Goal: Task Accomplishment & Management: Manage account settings

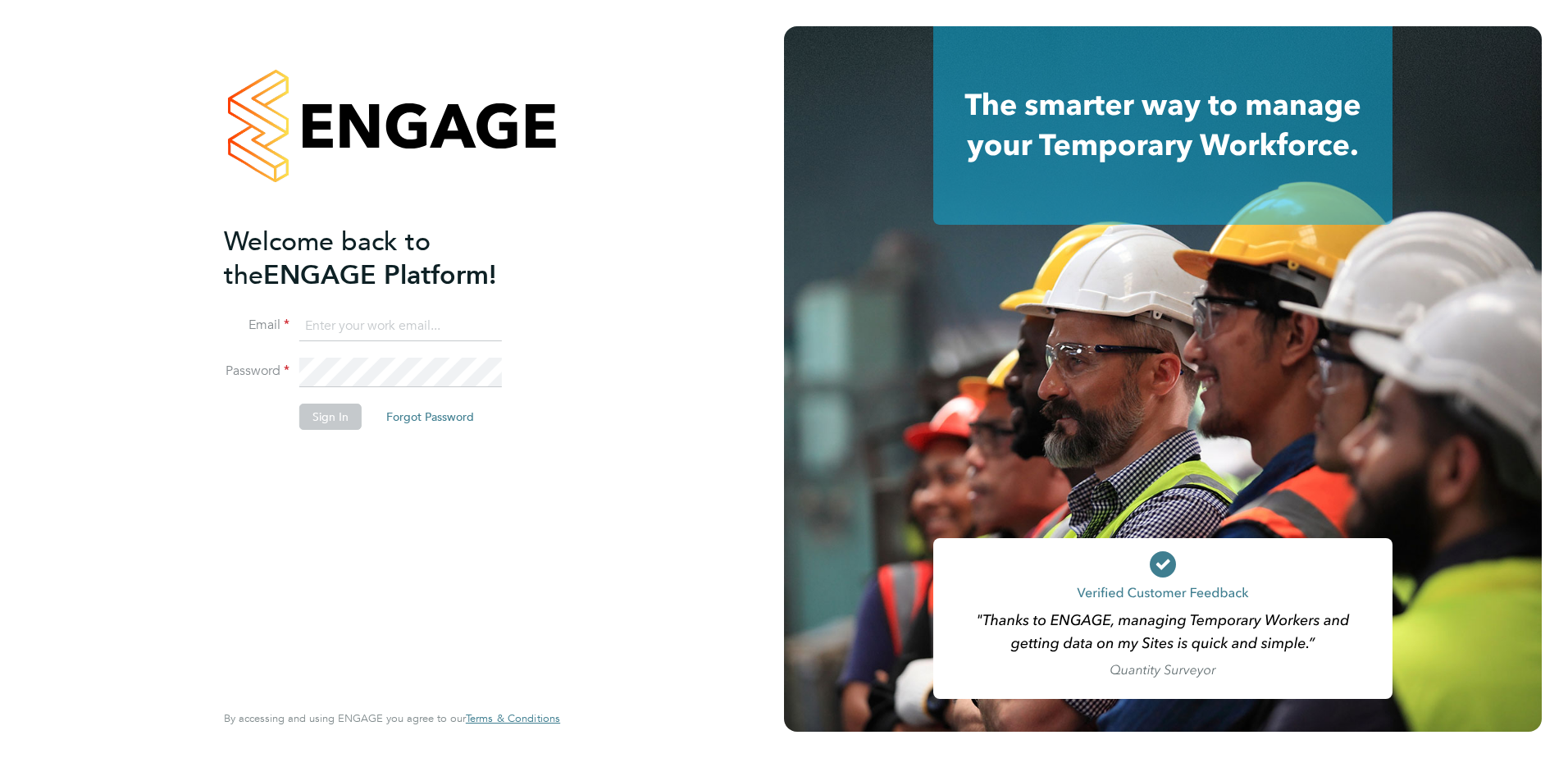
type input "Kyle.Vause@vistry.co.uk"
click at [310, 422] on button "Sign In" at bounding box center [330, 417] width 62 height 26
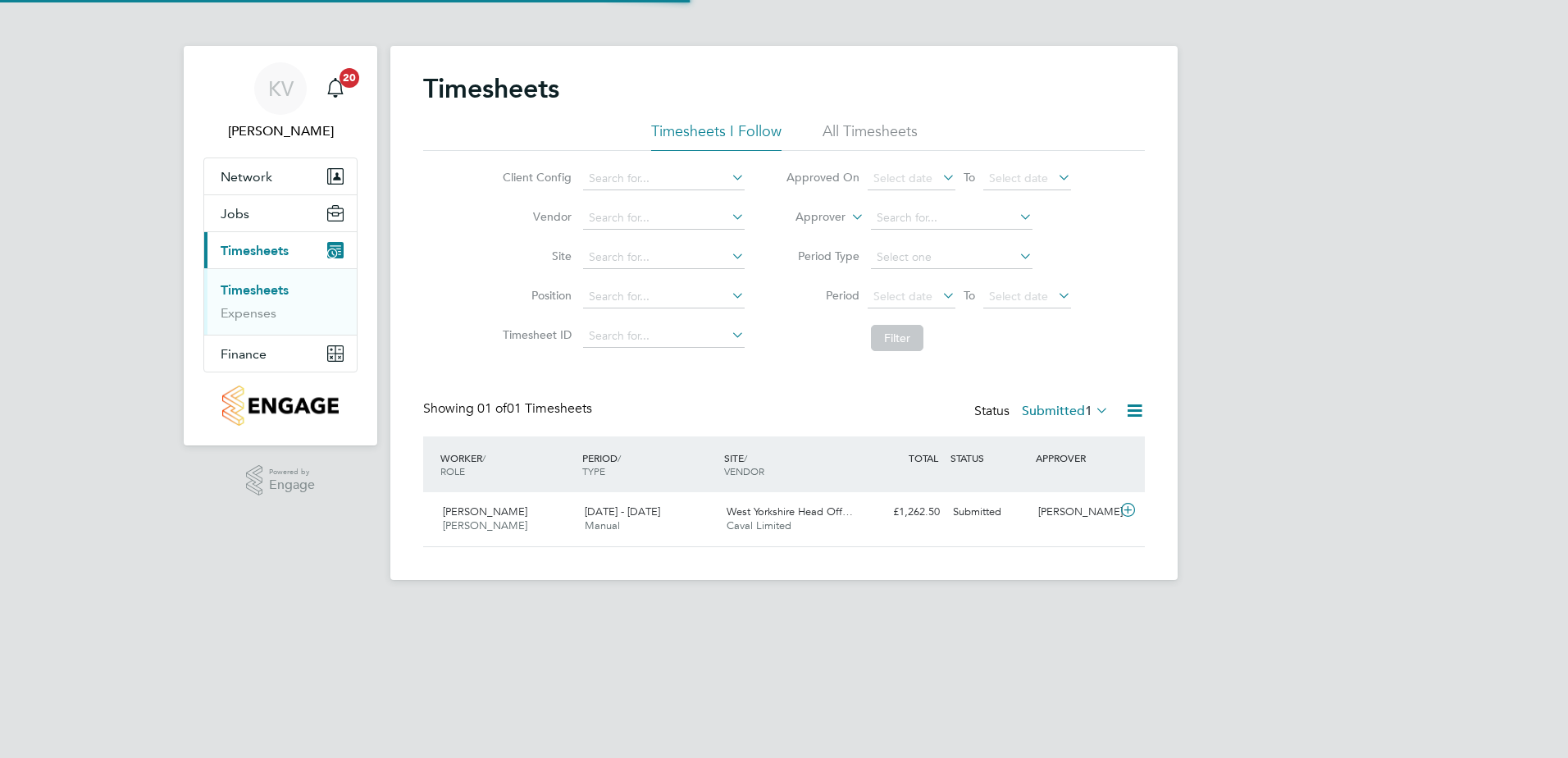
scroll to position [41, 143]
click at [690, 518] on div "18 - 24 Aug 2025 Manual" at bounding box center [648, 520] width 142 height 41
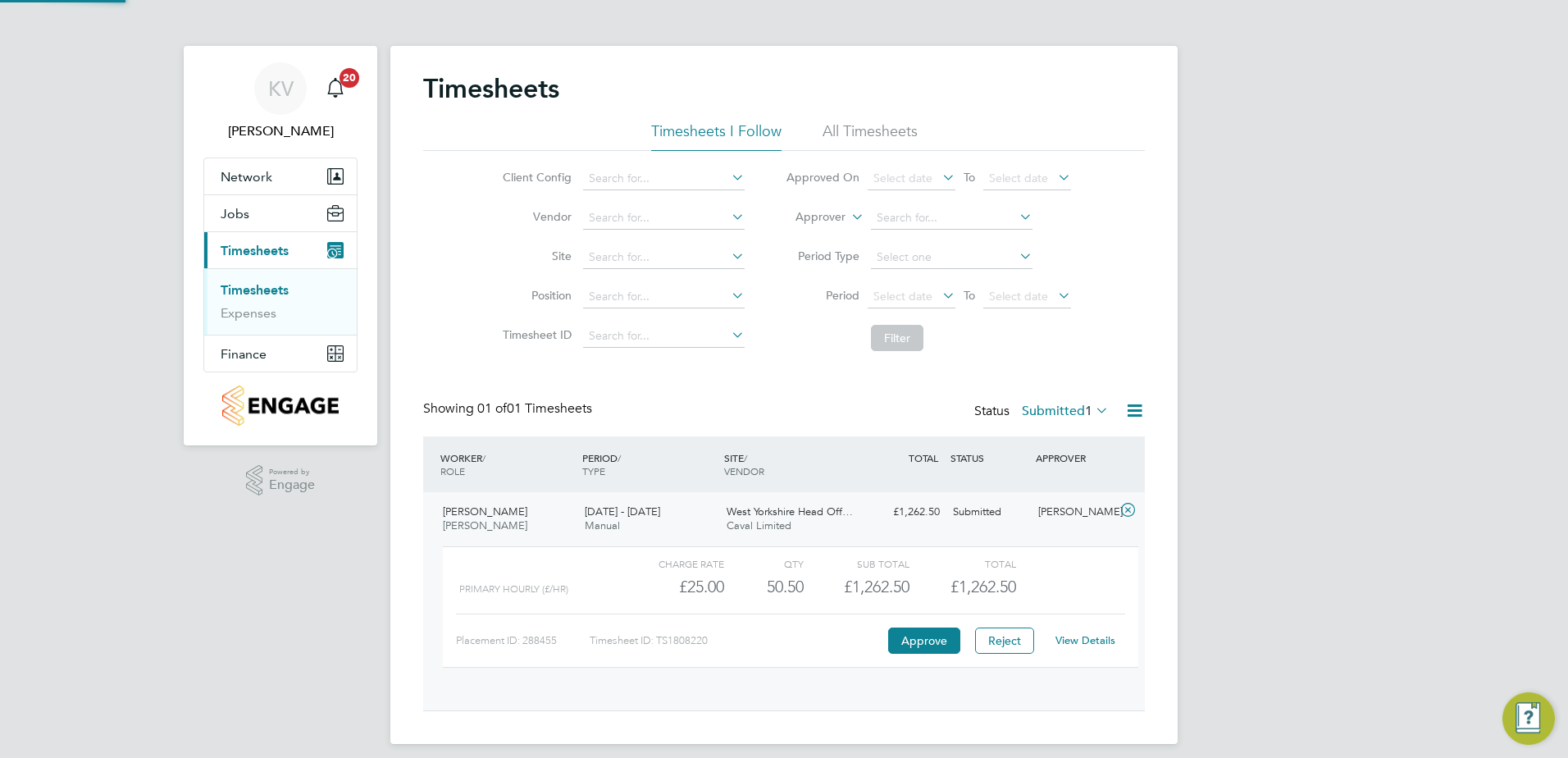
scroll to position [28, 160]
click at [924, 646] on button "Approve" at bounding box center [923, 640] width 72 height 26
click at [1373, 264] on div "KV Kyle Vause Notifications 20 Applications: Network Team Members Sites Workers…" at bounding box center [784, 379] width 1568 height 757
click at [253, 296] on link "Timesheets" at bounding box center [254, 290] width 68 height 16
click at [1101, 467] on div "APPROVER" at bounding box center [1074, 457] width 86 height 29
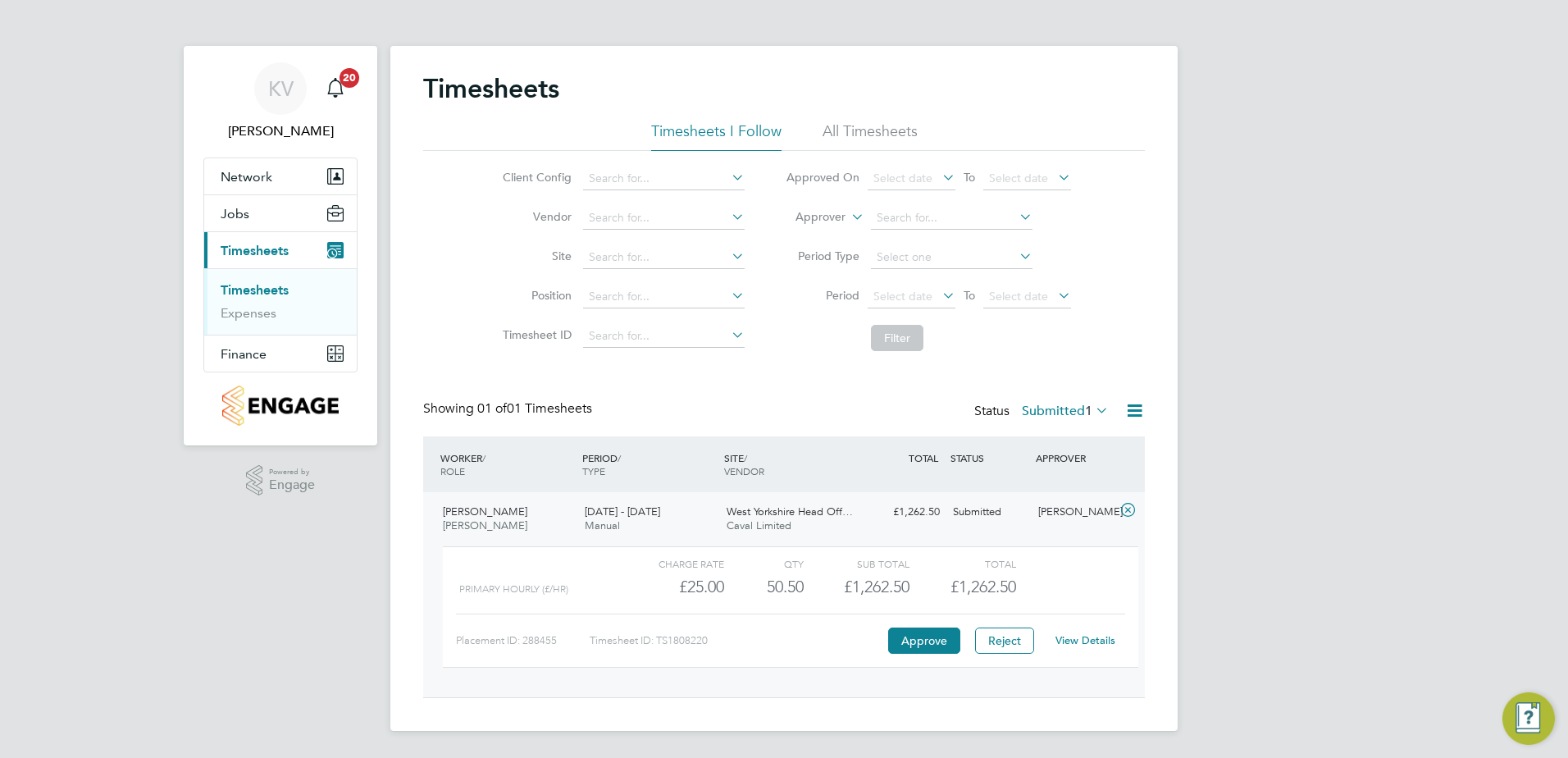
click at [1206, 304] on div "KV Kyle Vause Notifications 20 Applications: Network Team Members Sites Workers…" at bounding box center [784, 379] width 1568 height 757
drag, startPoint x: 1287, startPoint y: 313, endPoint x: 1264, endPoint y: 344, distance: 38.6
click at [1287, 313] on div "KV Kyle Vause Notifications 20 Applications: Network Team Members Sites Workers…" at bounding box center [784, 379] width 1568 height 757
click at [1079, 514] on div "[PERSON_NAME]" at bounding box center [1074, 512] width 86 height 27
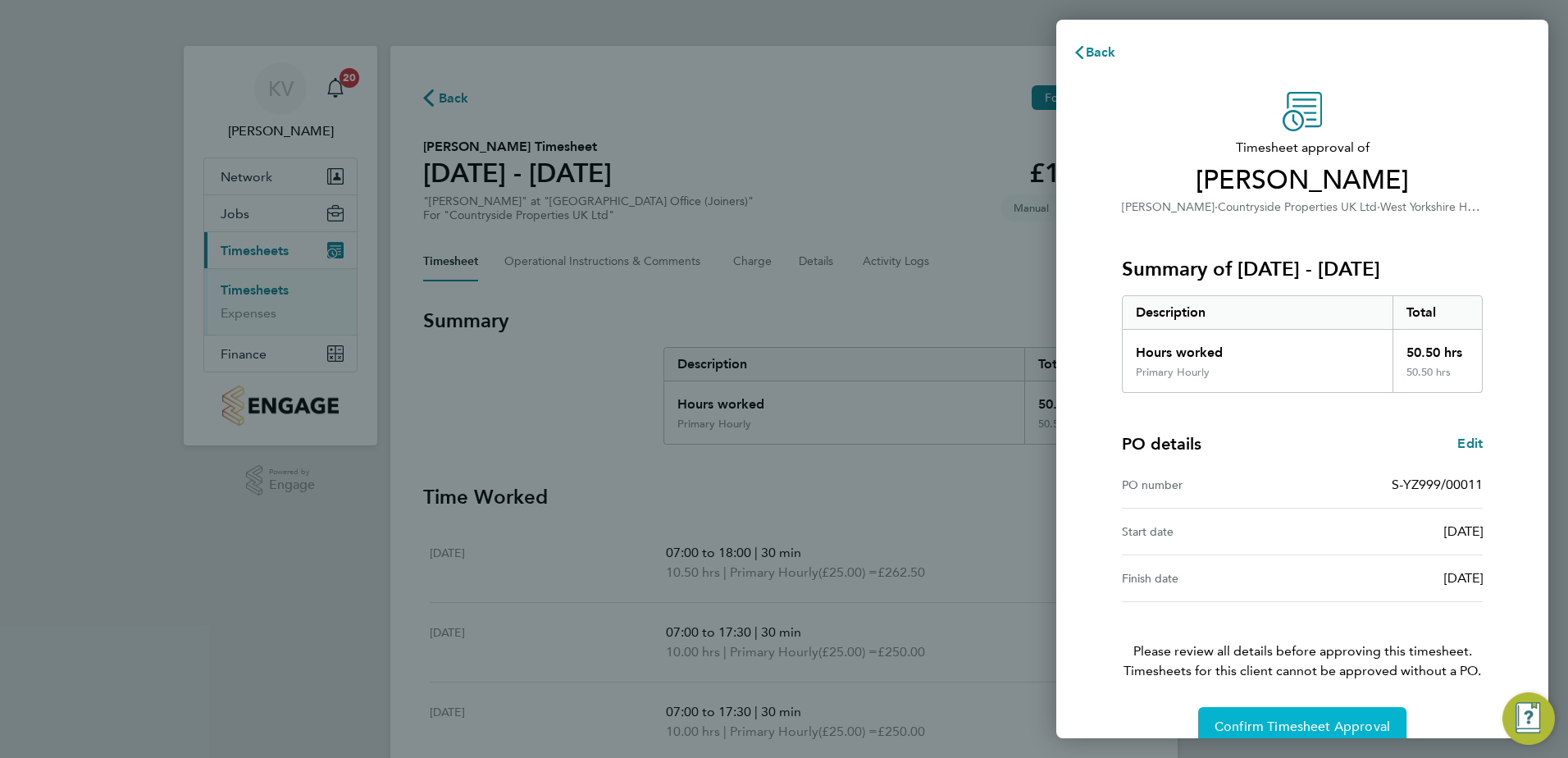
click at [1227, 718] on button "Confirm Timesheet Approval" at bounding box center [1302, 727] width 208 height 40
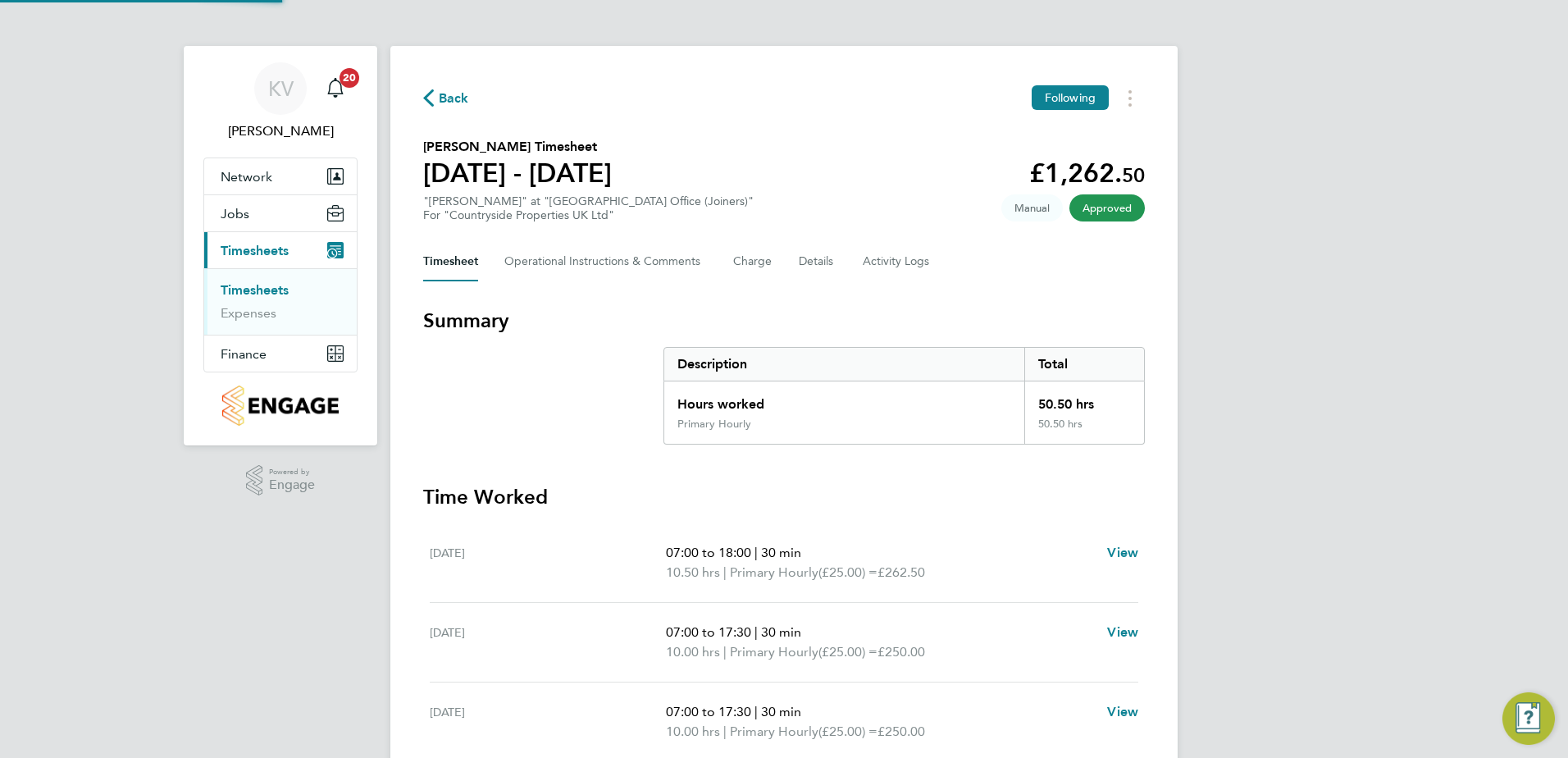
click at [809, 179] on section "[PERSON_NAME] Timesheet [DATE] - [DATE] £1,262. 50 "[PERSON_NAME]" at "West Yor…" at bounding box center [783, 179] width 722 height 86
